Goal: Task Accomplishment & Management: Manage account settings

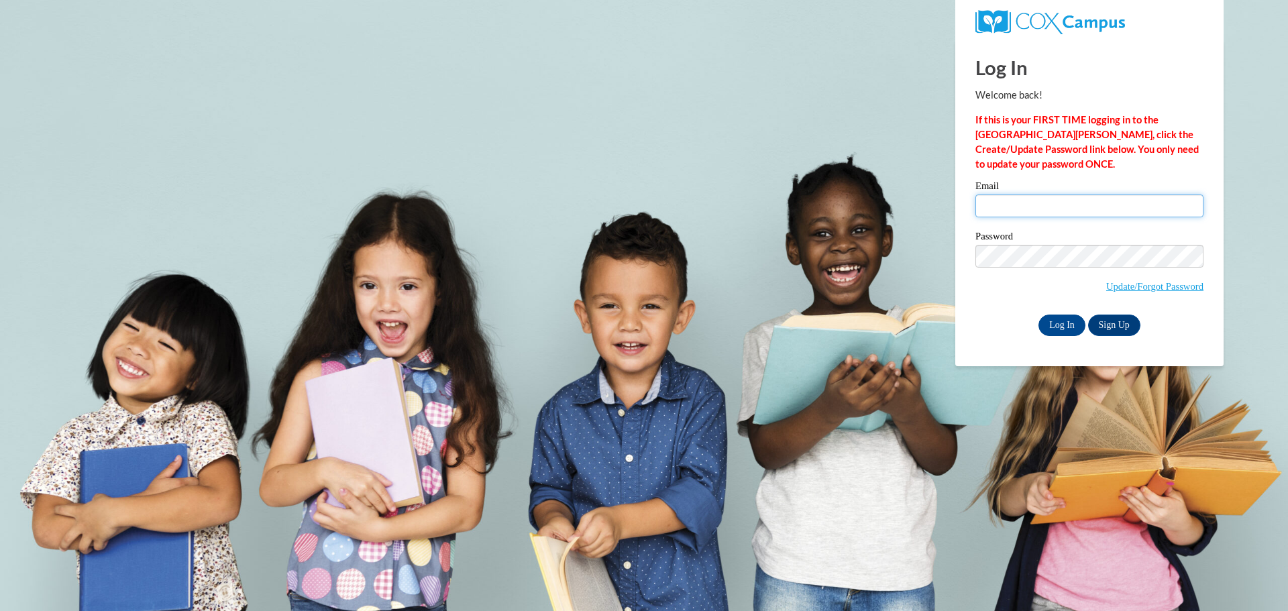
click at [1029, 201] on input "Email" at bounding box center [1090, 206] width 228 height 23
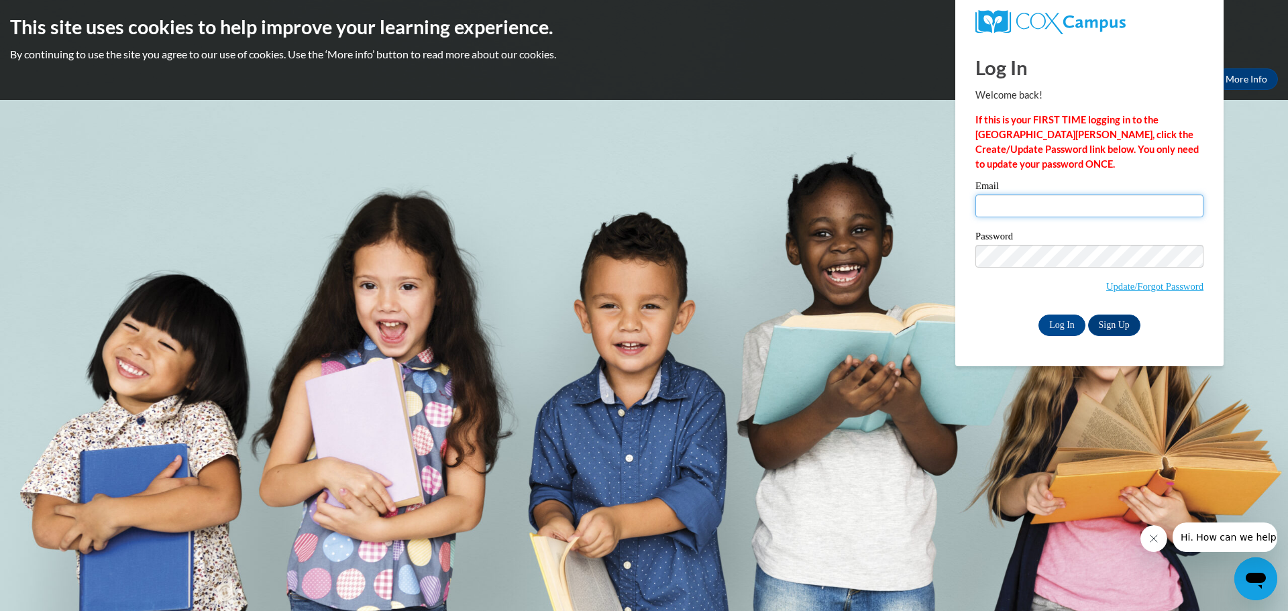
type input "[EMAIL_ADDRESS][DOMAIN_NAME]"
click at [1058, 323] on input "Log In" at bounding box center [1062, 325] width 47 height 21
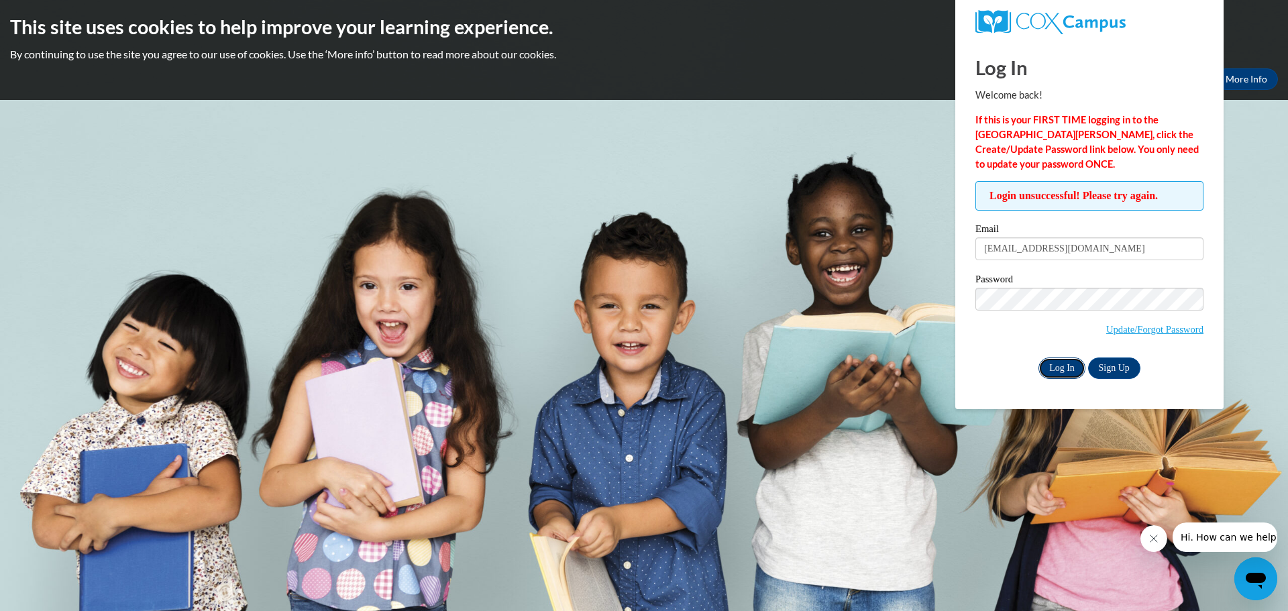
click at [1070, 365] on input "Log In" at bounding box center [1062, 368] width 47 height 21
